Goal: Information Seeking & Learning: Learn about a topic

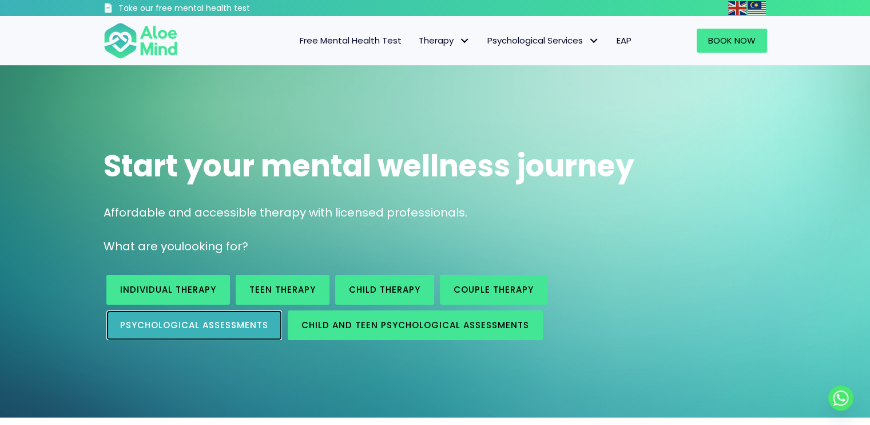
click at [239, 327] on span "Psychological assessments" at bounding box center [194, 325] width 148 height 12
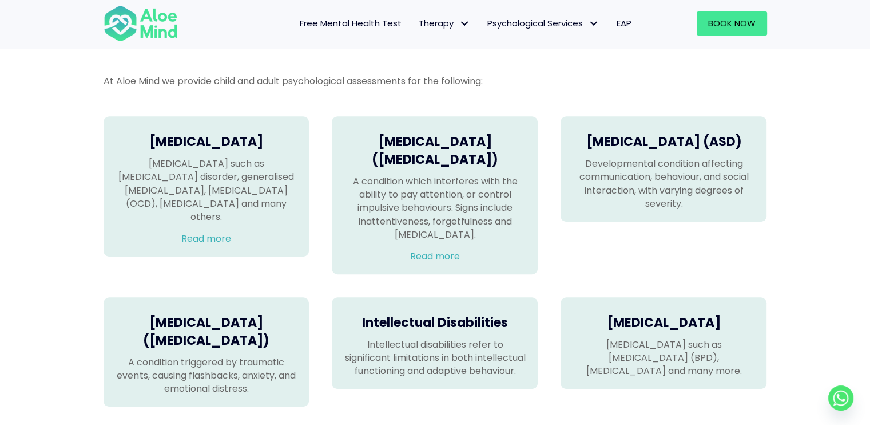
scroll to position [750, 0]
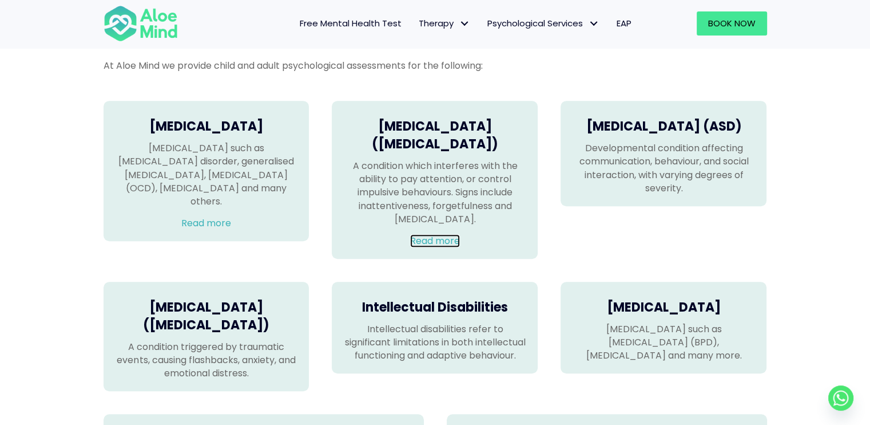
click at [428, 247] on link "Read more" at bounding box center [435, 240] width 50 height 13
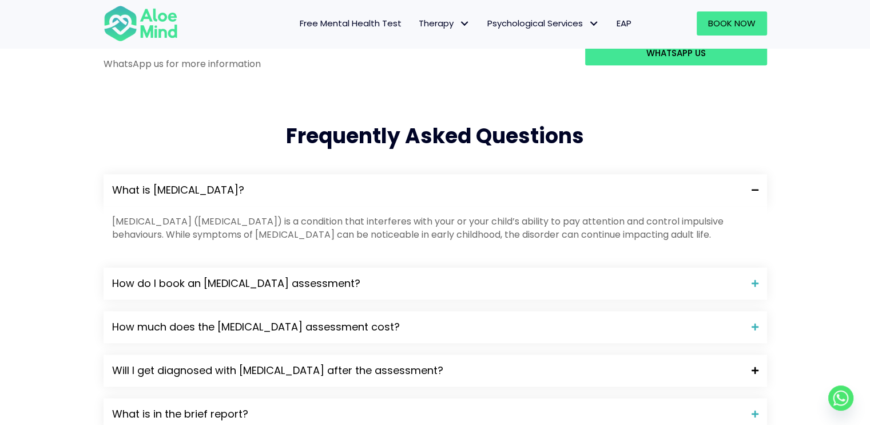
scroll to position [1092, 0]
click at [485, 276] on span "How do I book an ADHD assessment?" at bounding box center [427, 283] width 631 height 15
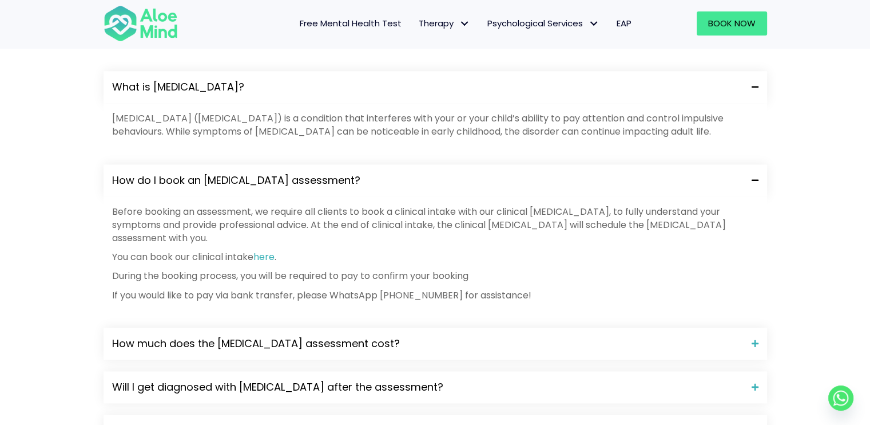
scroll to position [1197, 0]
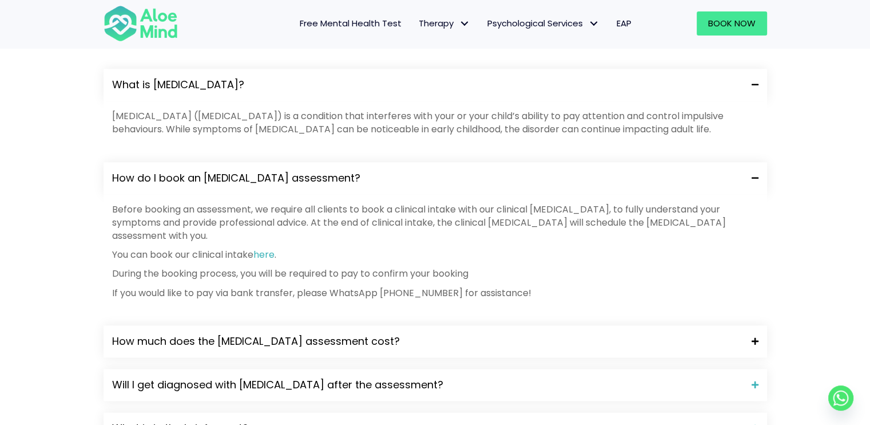
click at [476, 334] on span "How much does the ADHD assessment cost?" at bounding box center [427, 341] width 631 height 15
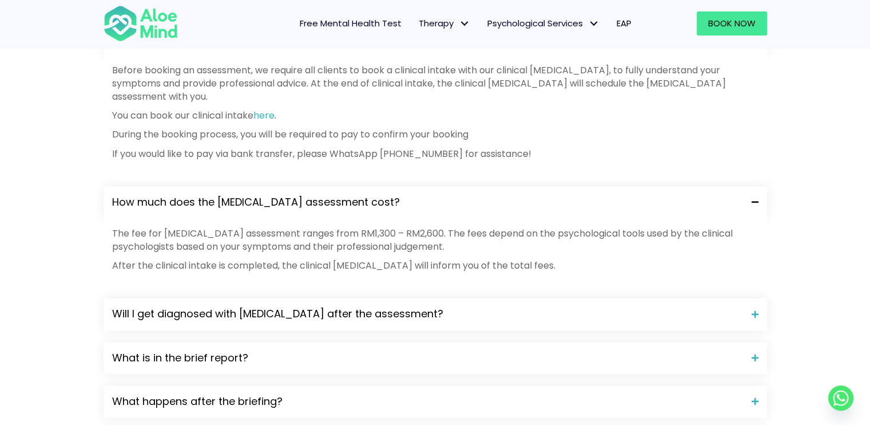
scroll to position [1336, 0]
click at [477, 298] on div "Will I get diagnosed with ADHD after the assessment?" at bounding box center [436, 314] width 664 height 32
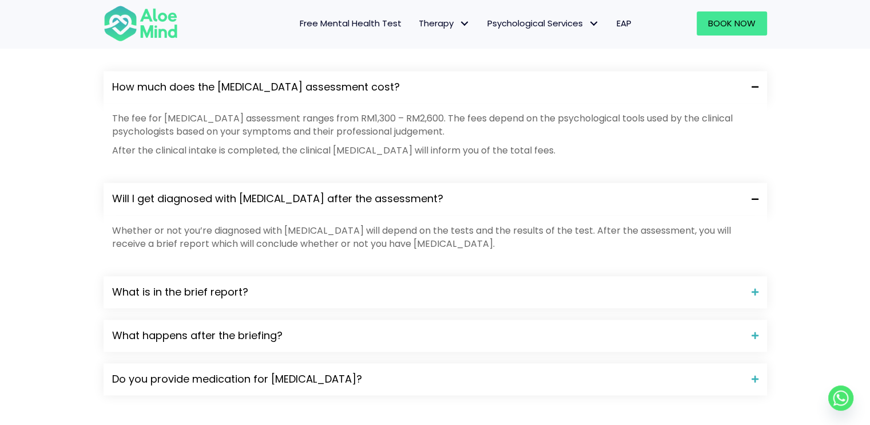
scroll to position [1453, 0]
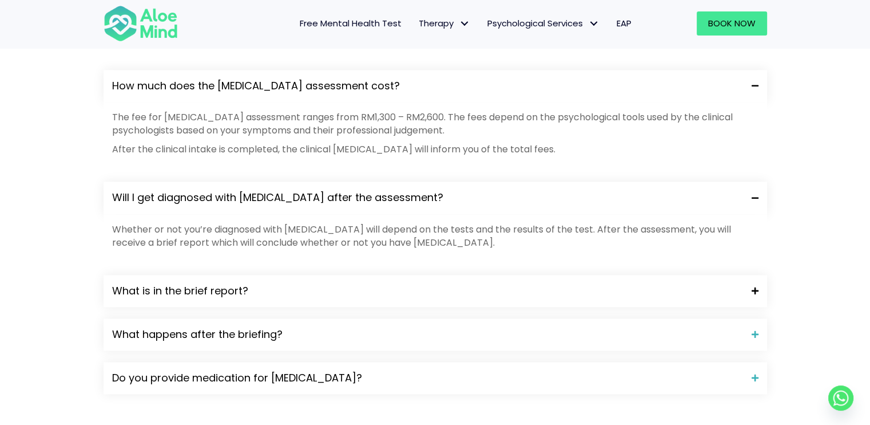
click at [440, 275] on div "What is in the brief report?" at bounding box center [436, 291] width 664 height 32
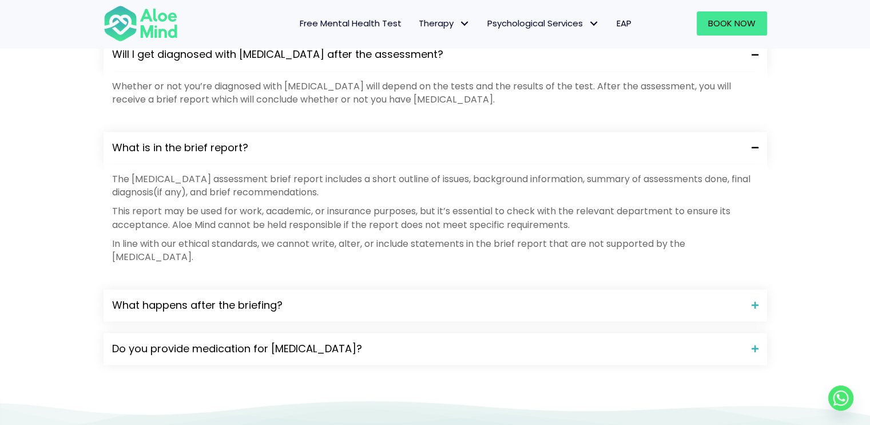
scroll to position [1598, 0]
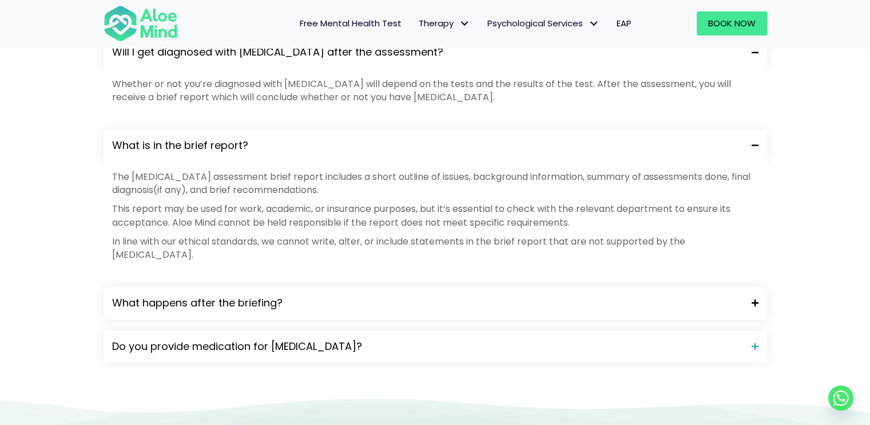
click at [442, 287] on div "What happens after the briefing?" at bounding box center [436, 303] width 664 height 32
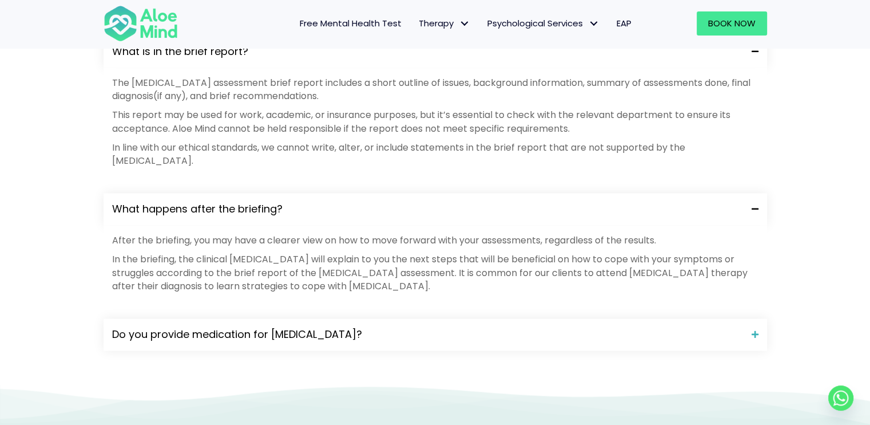
scroll to position [1698, 0]
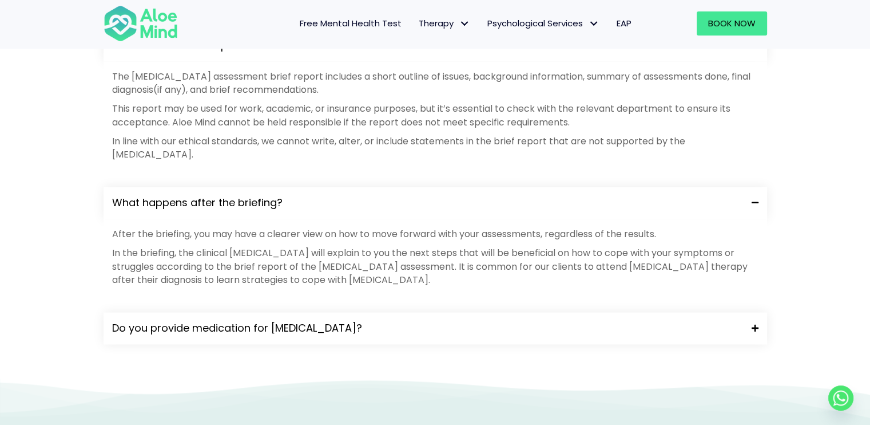
click at [444, 320] on span "Do you provide medication for ADHD?" at bounding box center [427, 327] width 631 height 15
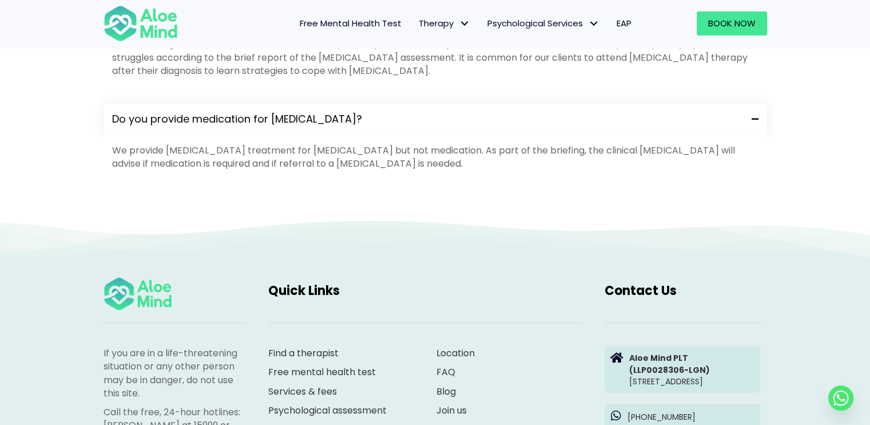
scroll to position [1905, 0]
